Goal: Share content

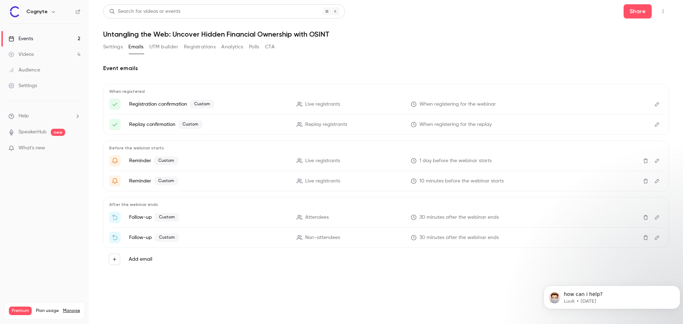
click at [115, 49] on button "Settings" at bounding box center [113, 46] width 20 height 11
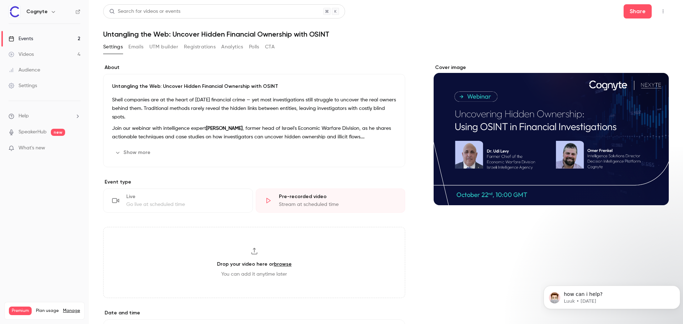
click at [45, 39] on link "Events 2" at bounding box center [44, 39] width 89 height 16
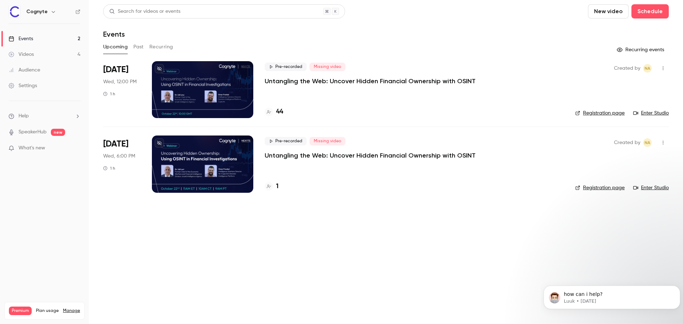
click at [320, 157] on p "Untangling the Web: Uncover Hidden Financial Ownership with OSINT" at bounding box center [370, 155] width 211 height 9
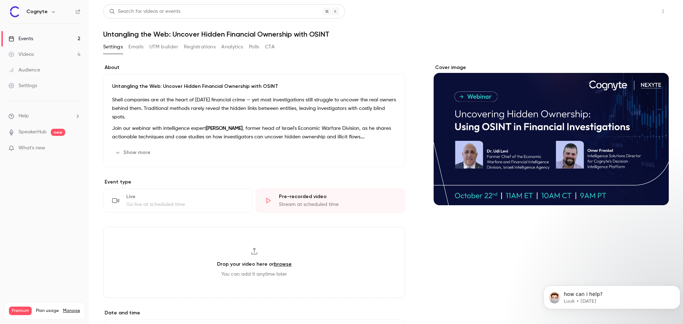
click at [633, 14] on button "Share" at bounding box center [638, 11] width 28 height 14
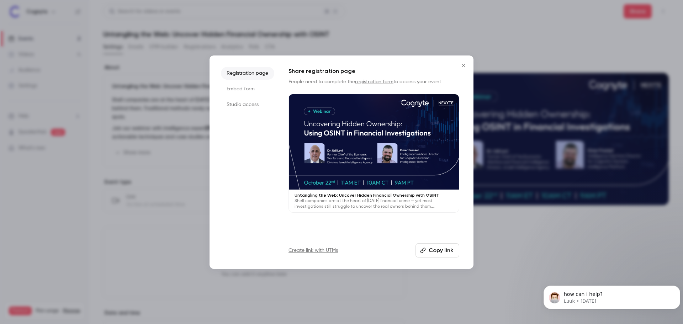
click at [439, 253] on button "Copy link" at bounding box center [438, 250] width 44 height 14
click at [466, 67] on icon "Close" at bounding box center [463, 66] width 9 height 6
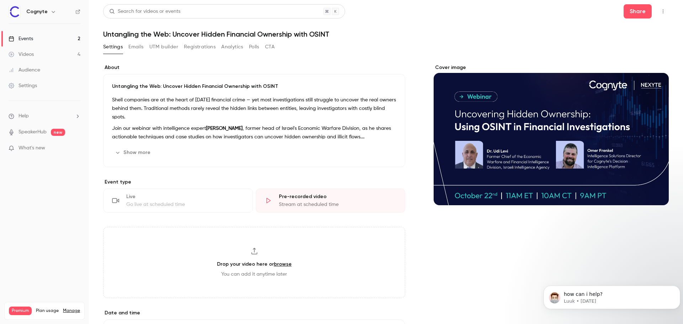
click at [652, 190] on icon "Cover image" at bounding box center [656, 193] width 8 height 6
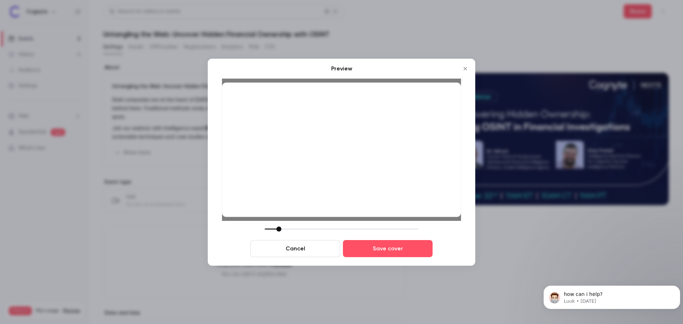
drag, startPoint x: 316, startPoint y: 230, endPoint x: 279, endPoint y: 227, distance: 36.8
click at [279, 227] on div at bounding box center [278, 229] width 5 height 5
drag, startPoint x: 280, startPoint y: 229, endPoint x: 317, endPoint y: 234, distance: 37.1
click at [317, 234] on div "Cancel Save cover" at bounding box center [341, 242] width 239 height 31
click at [353, 248] on button "Save cover" at bounding box center [388, 248] width 90 height 17
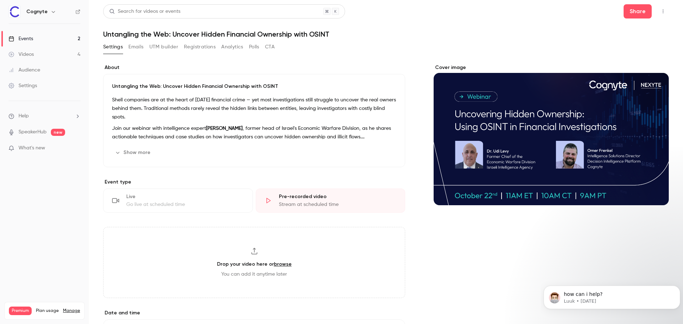
click at [160, 49] on button "UTM builder" at bounding box center [163, 46] width 29 height 11
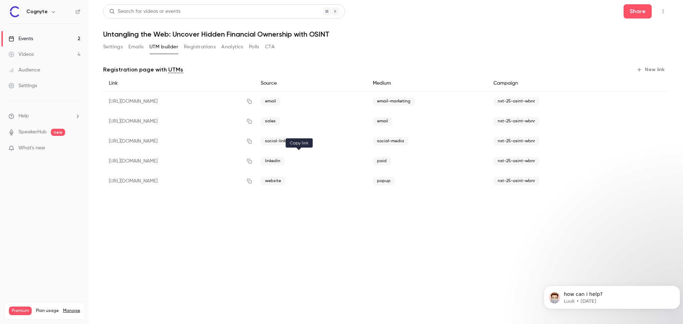
click at [252, 160] on icon "button" at bounding box center [250, 161] width 6 height 5
